Goal: Information Seeking & Learning: Learn about a topic

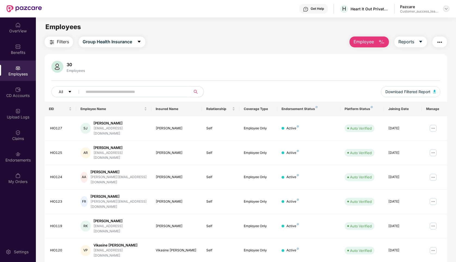
click at [447, 8] on img at bounding box center [446, 9] width 4 height 4
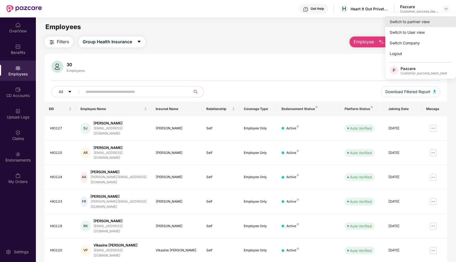
click at [412, 19] on div "Switch to partner view" at bounding box center [421, 21] width 71 height 11
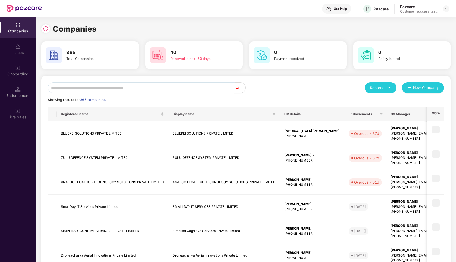
click at [148, 88] on input "text" at bounding box center [141, 87] width 187 height 11
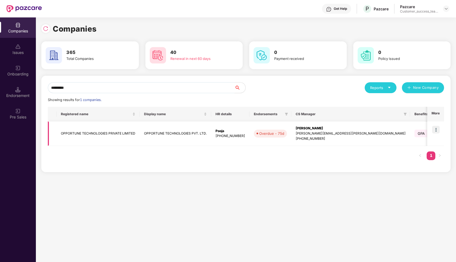
type input "*********"
click at [437, 127] on img at bounding box center [436, 130] width 8 height 8
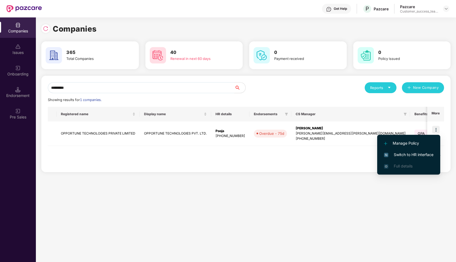
click at [398, 152] on span "Switch to HR interface" at bounding box center [409, 155] width 50 height 6
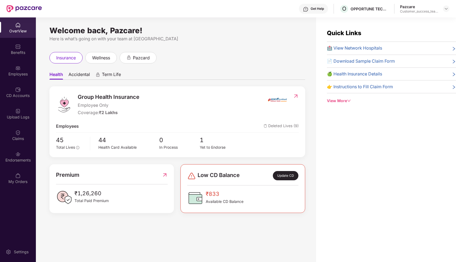
click at [84, 78] on span "Accidental" at bounding box center [79, 76] width 21 height 8
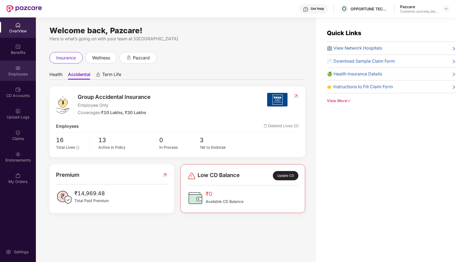
click at [22, 75] on div "Employees" at bounding box center [18, 73] width 36 height 5
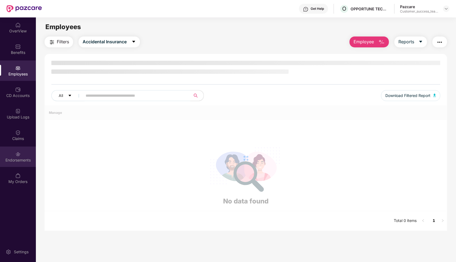
click at [17, 159] on div "Endorsements" at bounding box center [18, 159] width 36 height 5
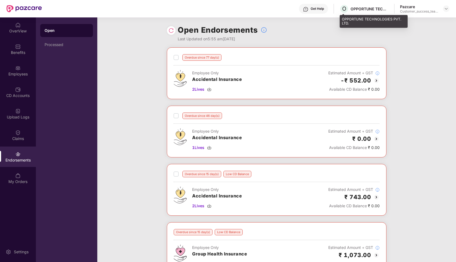
click at [358, 8] on div "OPPORTUNE TECHNOLOGIES PVT. LTD." at bounding box center [370, 8] width 38 height 5
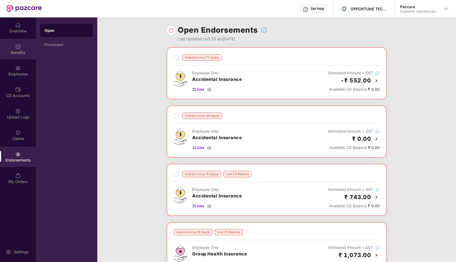
click at [17, 48] on img at bounding box center [17, 46] width 5 height 5
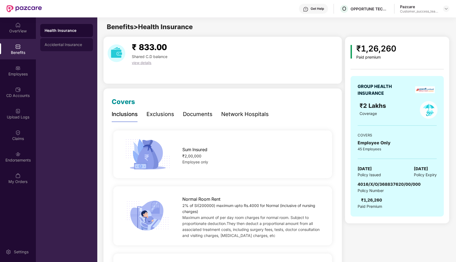
click at [68, 42] on div "Accidental Insurance" at bounding box center [66, 44] width 53 height 13
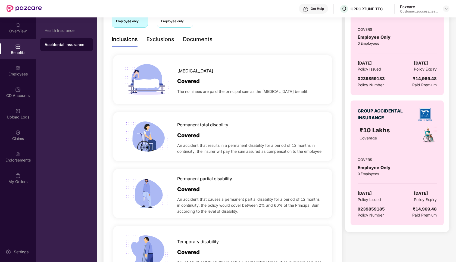
scroll to position [106, 0]
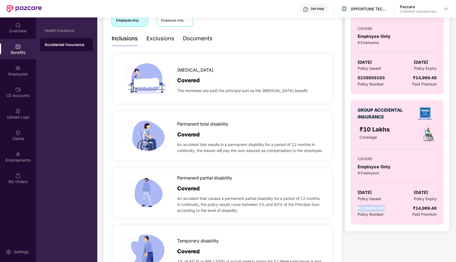
drag, startPoint x: 390, startPoint y: 208, endPoint x: 356, endPoint y: 208, distance: 34.5
click at [356, 208] on div "GROUP ACCIDENTAL INSURANCE ₹10 Lakhs Coverage COVERS Employee Only 8 Employees …" at bounding box center [397, 162] width 93 height 125
copy span "0239859185"
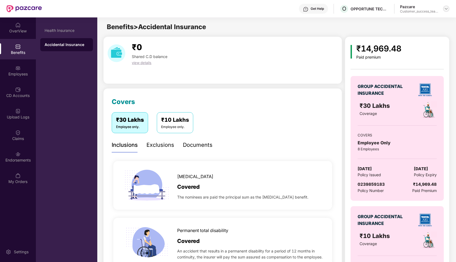
click at [449, 8] on div at bounding box center [446, 8] width 7 height 7
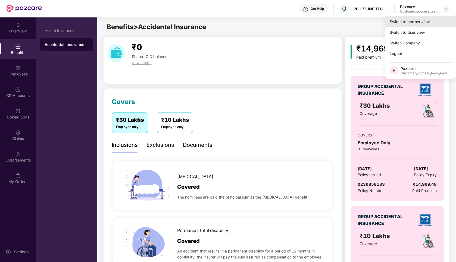
click at [431, 21] on div "Switch to partner view" at bounding box center [421, 21] width 71 height 11
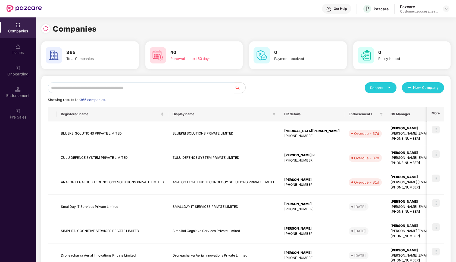
click at [80, 83] on input "text" at bounding box center [141, 87] width 187 height 11
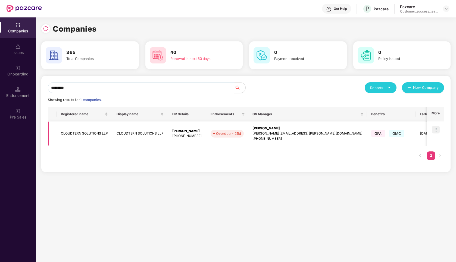
type input "*********"
click at [436, 130] on img at bounding box center [436, 130] width 8 height 8
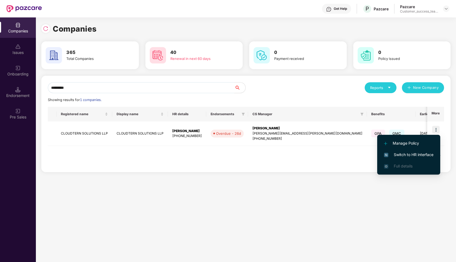
click at [393, 156] on span "Switch to HR interface" at bounding box center [409, 155] width 50 height 6
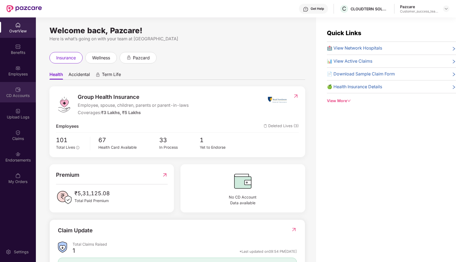
click at [16, 87] on img at bounding box center [17, 89] width 5 height 5
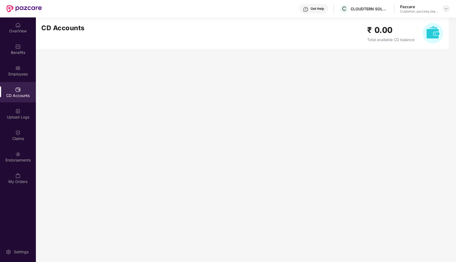
click at [446, 7] on img at bounding box center [446, 9] width 4 height 4
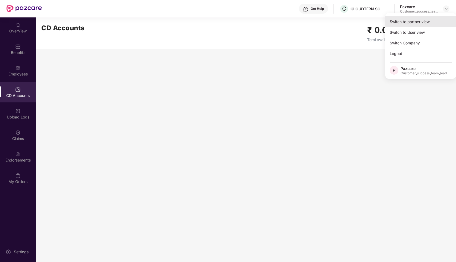
click at [433, 20] on div "Switch to partner view" at bounding box center [421, 21] width 71 height 11
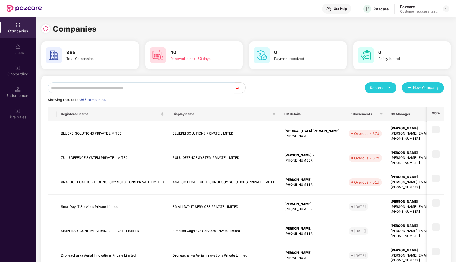
click at [117, 90] on input "text" at bounding box center [141, 87] width 187 height 11
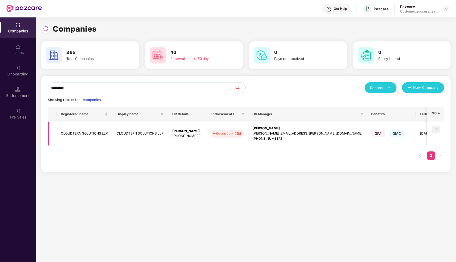
type input "*********"
click at [437, 127] on img at bounding box center [436, 130] width 8 height 8
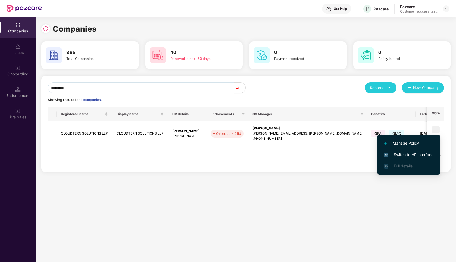
click at [403, 152] on span "Switch to HR interface" at bounding box center [409, 155] width 50 height 6
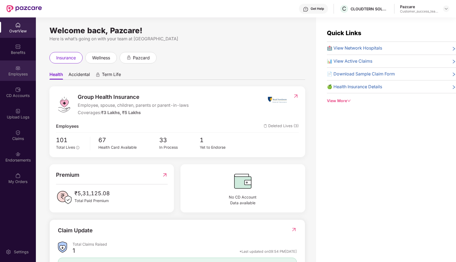
click at [17, 71] on div "Employees" at bounding box center [18, 73] width 36 height 5
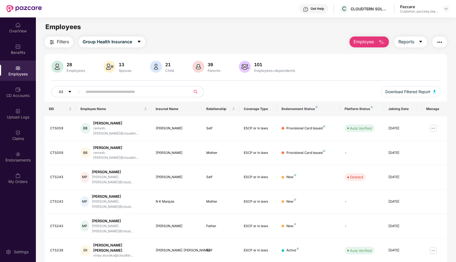
click at [148, 96] on span at bounding box center [135, 91] width 112 height 11
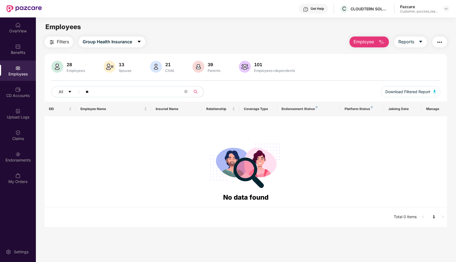
type input "*"
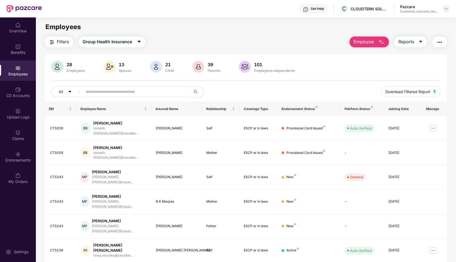
click at [446, 10] on img at bounding box center [446, 9] width 4 height 4
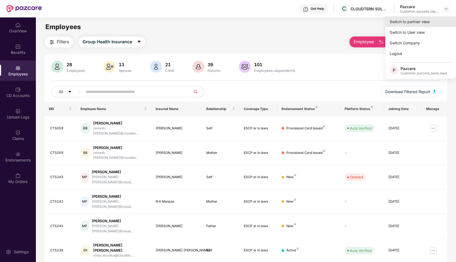
click at [438, 18] on div "Switch to partner view" at bounding box center [421, 21] width 71 height 11
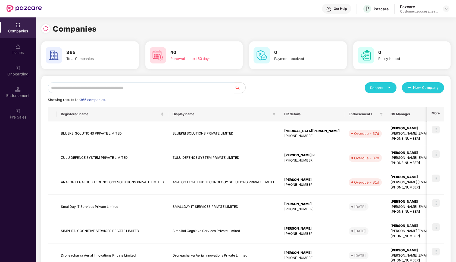
click at [152, 86] on input "text" at bounding box center [141, 87] width 187 height 11
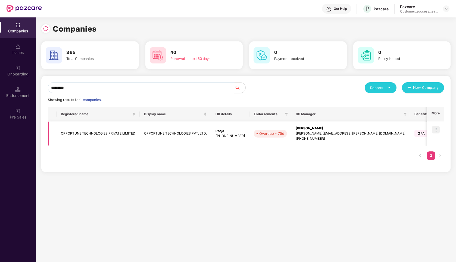
type input "*********"
click at [103, 135] on td "OPPORTUNE TECHNOLOGIES PRIVATE LIMITED" at bounding box center [98, 133] width 83 height 24
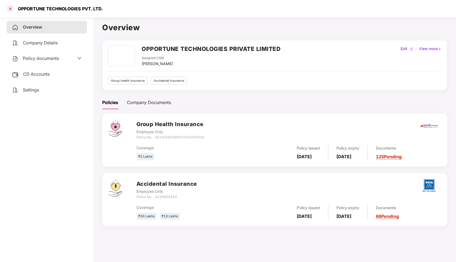
click at [10, 10] on div at bounding box center [10, 8] width 9 height 9
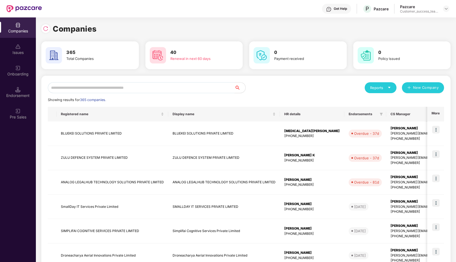
click at [127, 86] on input "text" at bounding box center [141, 87] width 187 height 11
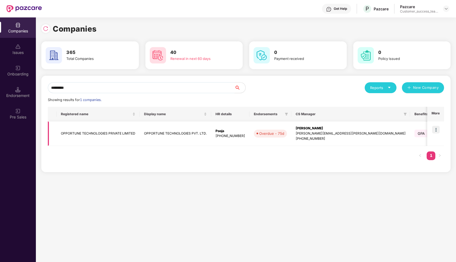
type input "*********"
click at [435, 130] on img at bounding box center [436, 130] width 8 height 8
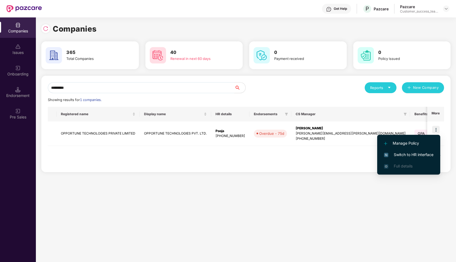
click at [408, 153] on span "Switch to HR interface" at bounding box center [409, 155] width 50 height 6
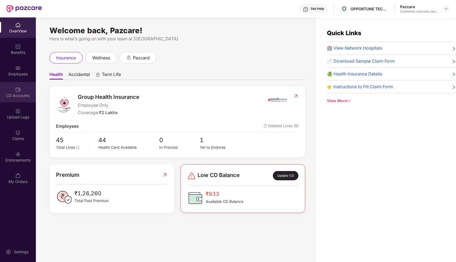
click at [19, 91] on img at bounding box center [17, 89] width 5 height 5
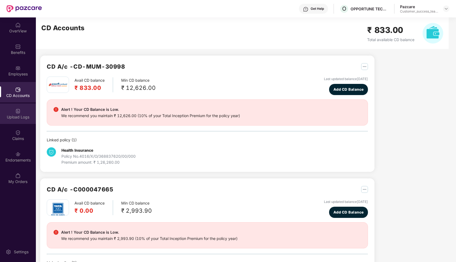
click at [16, 116] on div "Upload Logs" at bounding box center [18, 116] width 36 height 5
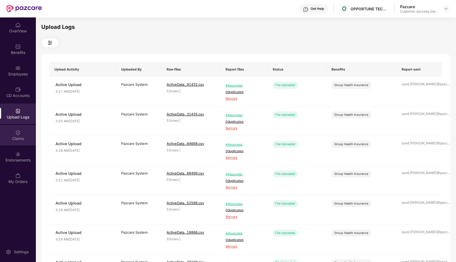
click at [23, 136] on div "Claims" at bounding box center [18, 138] width 36 height 5
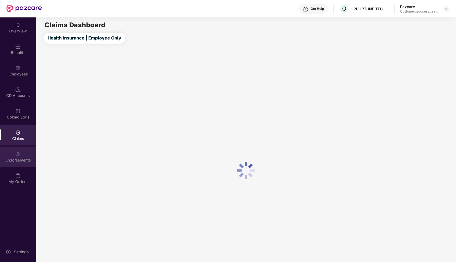
click at [20, 156] on img at bounding box center [17, 153] width 5 height 5
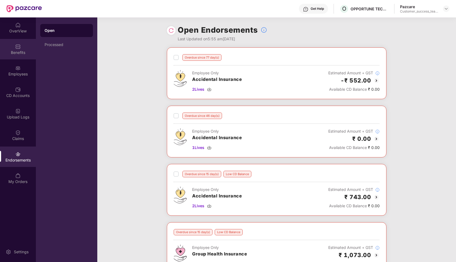
click at [18, 54] on div "Benefits" at bounding box center [18, 52] width 36 height 5
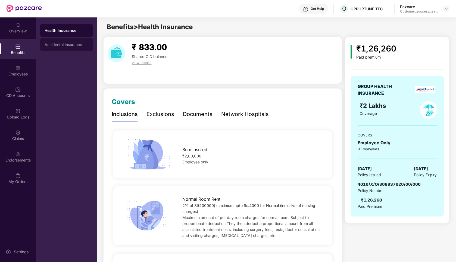
click at [76, 48] on div "Accidental Insurance" at bounding box center [66, 44] width 53 height 13
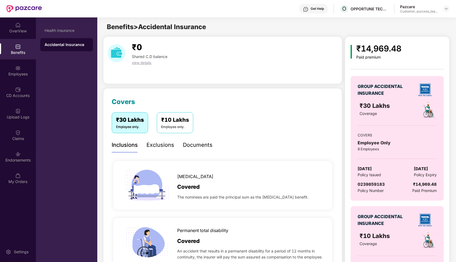
click at [168, 126] on div "Employee only." at bounding box center [175, 126] width 28 height 5
click at [118, 125] on div "Employee only." at bounding box center [130, 126] width 28 height 5
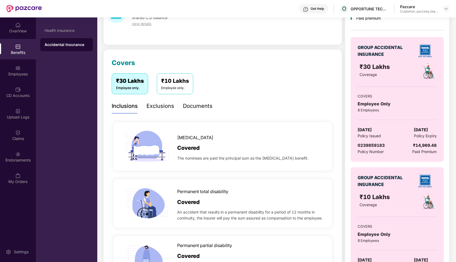
scroll to position [71, 0]
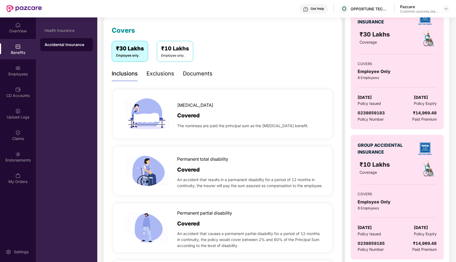
click at [270, 35] on div "Covers" at bounding box center [223, 30] width 222 height 10
click at [456, 11] on header "Get Help O OPPORTUNE TECHNOLOGIES PVT. LTD. Pazcare Customer_success_team_lead" at bounding box center [228, 8] width 456 height 17
click at [157, 74] on div "Exclusions" at bounding box center [161, 73] width 28 height 8
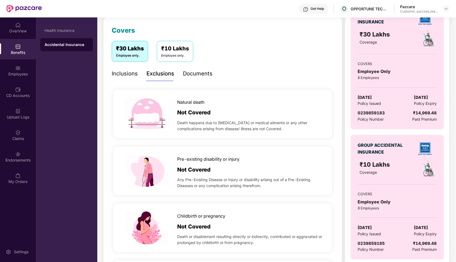
click at [193, 75] on div "Documents" at bounding box center [198, 73] width 30 height 8
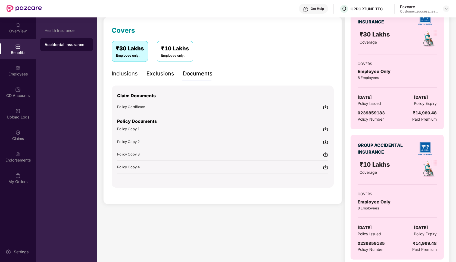
click at [131, 75] on div "Inclusions" at bounding box center [125, 73] width 26 height 8
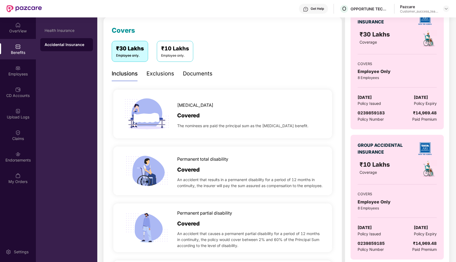
click at [159, 75] on div "Exclusions" at bounding box center [161, 73] width 28 height 8
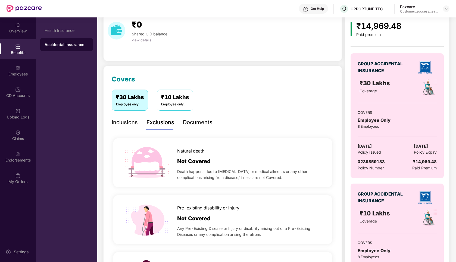
scroll to position [0, 0]
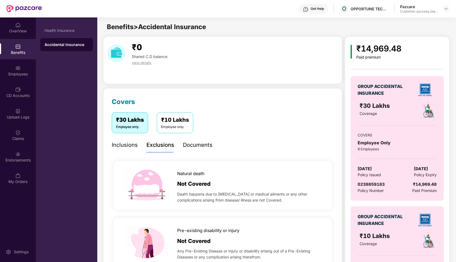
click at [200, 140] on div "Documents" at bounding box center [198, 144] width 30 height 15
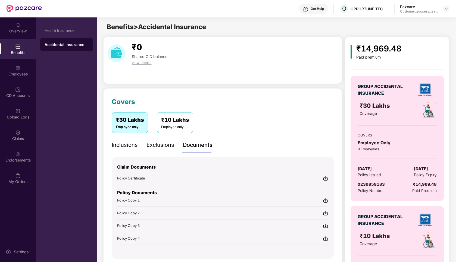
click at [128, 143] on div "Inclusions" at bounding box center [125, 145] width 26 height 8
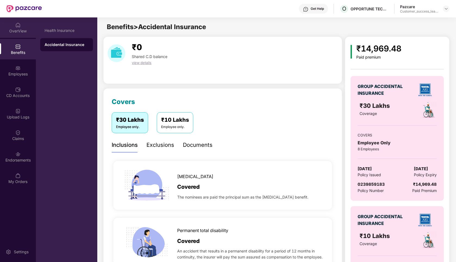
click at [19, 26] on img at bounding box center [17, 24] width 5 height 5
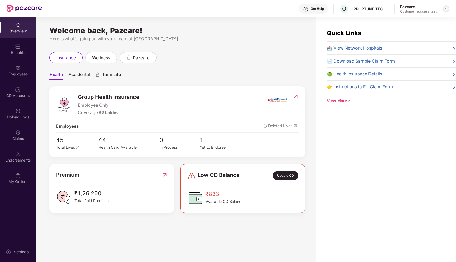
click at [444, 8] on img at bounding box center [446, 9] width 4 height 4
click at [274, 6] on div "Get Help O OPPORTUNE TECHNOLOGIES PVT. LTD. Pazcare Customer_success_team_lead" at bounding box center [246, 8] width 408 height 17
click at [269, 35] on div "Welcome back, Pazcare! Here is what’s going on with your team at [GEOGRAPHIC_DA…" at bounding box center [178, 35] width 256 height 14
click at [446, 8] on img at bounding box center [446, 9] width 4 height 4
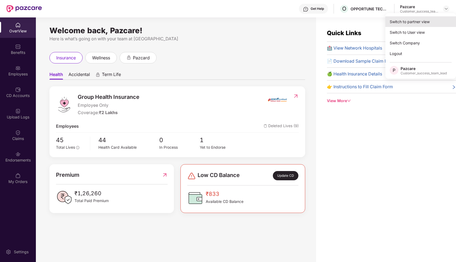
click at [410, 23] on div "Switch to partner view" at bounding box center [421, 21] width 71 height 11
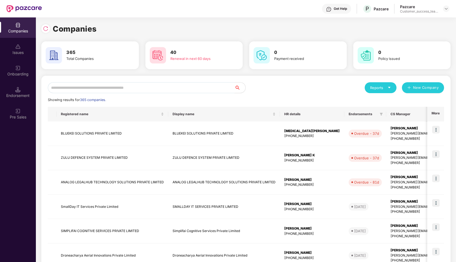
click at [72, 88] on input "text" at bounding box center [141, 87] width 187 height 11
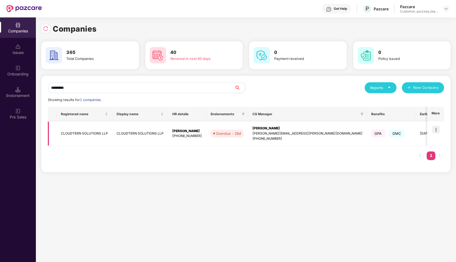
type input "*********"
click at [434, 131] on img at bounding box center [436, 130] width 8 height 8
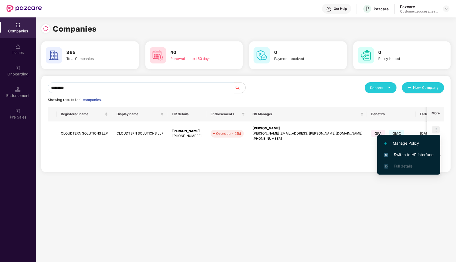
click at [406, 154] on span "Switch to HR interface" at bounding box center [409, 155] width 50 height 6
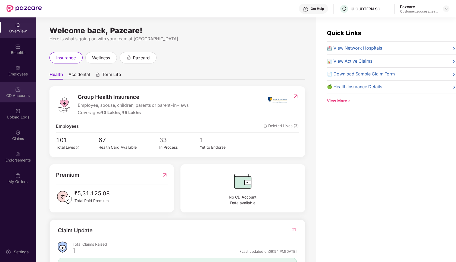
click at [13, 95] on div "CD Accounts" at bounding box center [18, 95] width 36 height 5
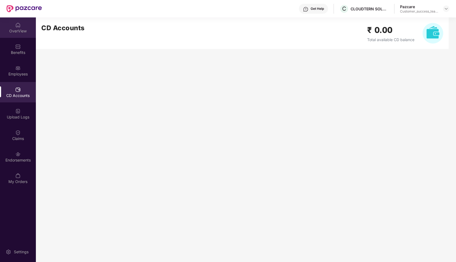
click at [18, 31] on div "OverView" at bounding box center [18, 30] width 36 height 5
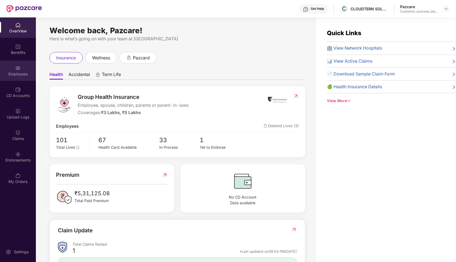
click at [16, 66] on img at bounding box center [17, 67] width 5 height 5
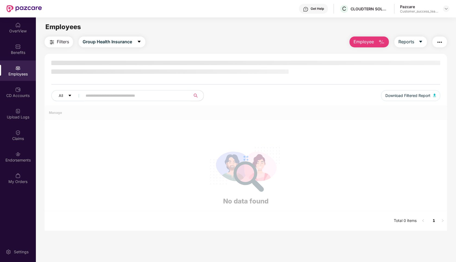
click at [144, 93] on input "text" at bounding box center [135, 95] width 98 height 8
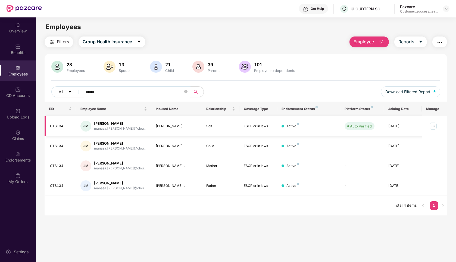
type input "******"
click at [434, 129] on img at bounding box center [433, 126] width 9 height 9
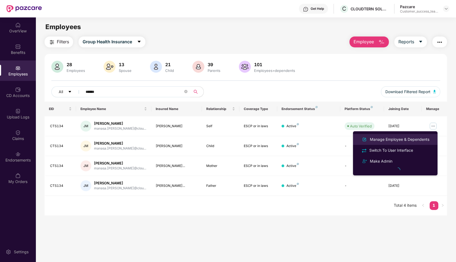
click at [376, 135] on li "Manage Employee & Dependents" at bounding box center [395, 139] width 85 height 11
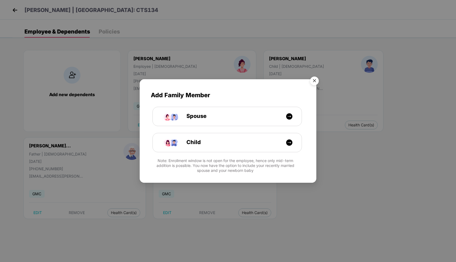
click at [313, 82] on img "Close" at bounding box center [314, 81] width 15 height 15
